Goal: Transaction & Acquisition: Obtain resource

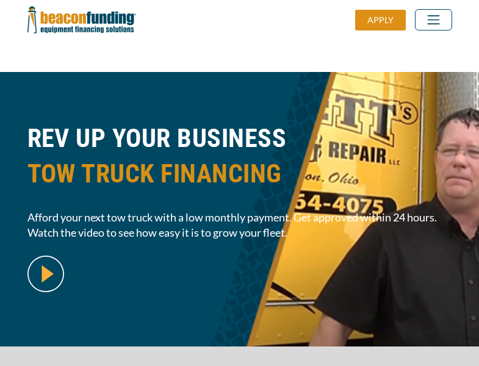
scroll to position [298, 0]
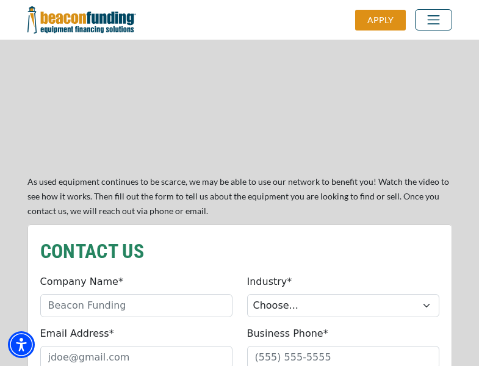
scroll to position [1037, 0]
